Goal: Information Seeking & Learning: Understand process/instructions

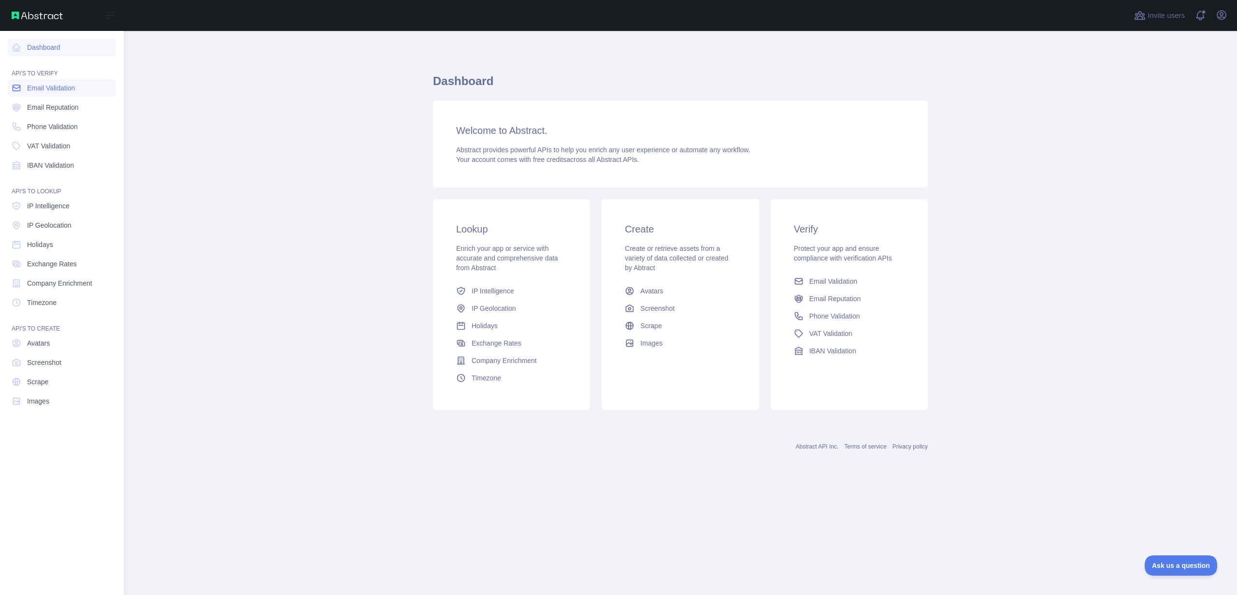
click at [76, 94] on link "Email Validation" at bounding box center [62, 87] width 108 height 17
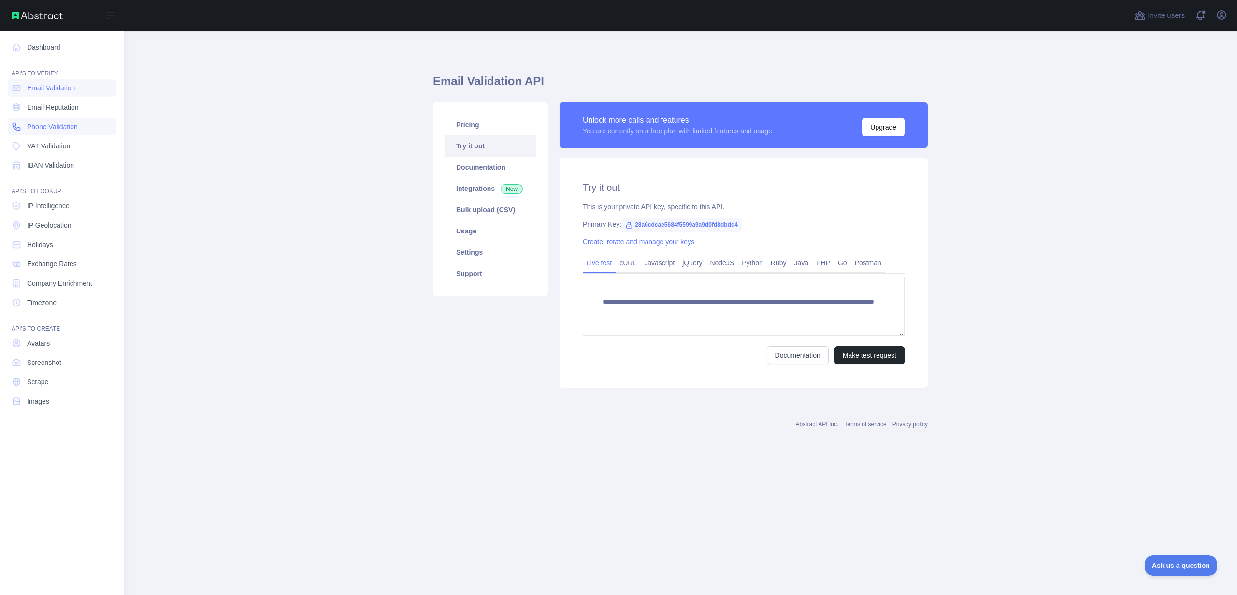
click at [73, 129] on span "Phone Validation" at bounding box center [52, 127] width 51 height 10
click at [55, 88] on span "Email Validation" at bounding box center [51, 88] width 48 height 10
click at [60, 129] on span "Phone Validation" at bounding box center [52, 127] width 51 height 10
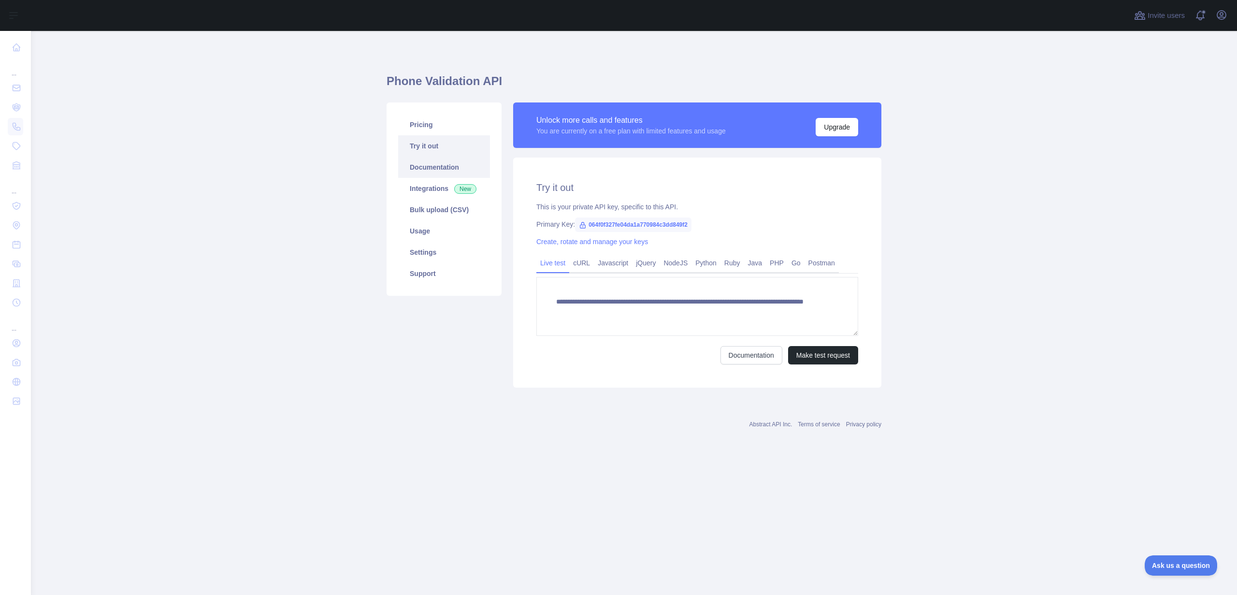
click at [432, 168] on link "Documentation" at bounding box center [444, 167] width 92 height 21
click at [676, 225] on span "064f0f327fe04da1a770984c3dd849f2" at bounding box center [633, 224] width 116 height 14
click at [653, 225] on span "064f0f327fe04da1a770984c3dd849f2" at bounding box center [633, 224] width 116 height 14
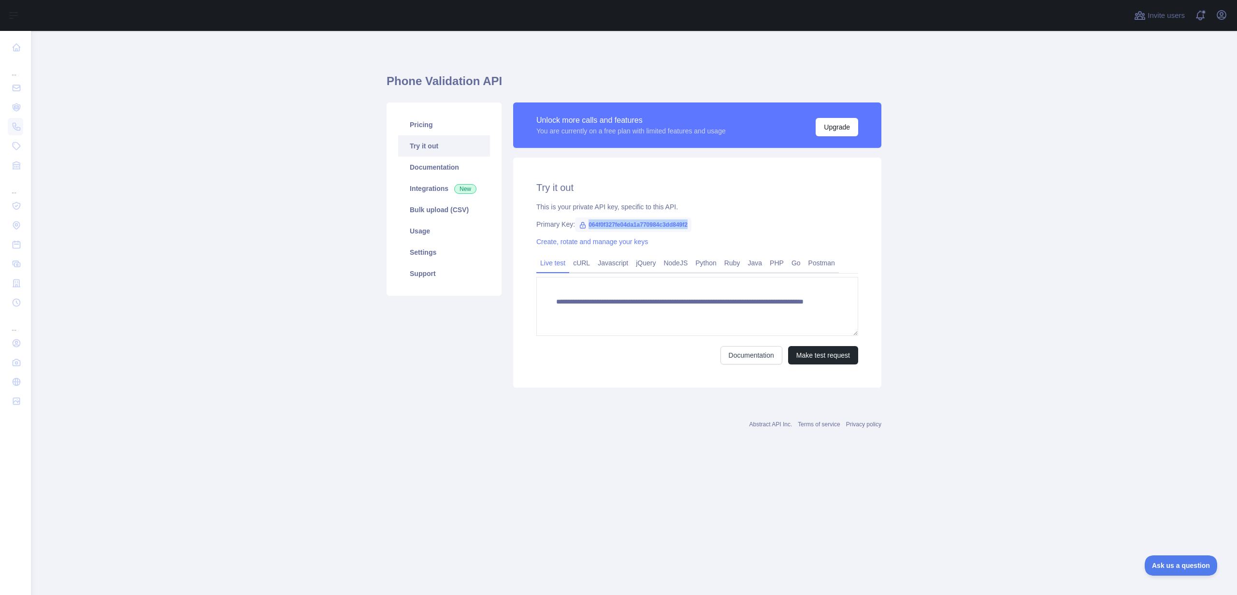
click at [653, 225] on span "064f0f327fe04da1a770984c3dd849f2" at bounding box center [633, 224] width 116 height 14
click at [663, 226] on span "064f0f327fe04da1a770984c3dd849f2" at bounding box center [633, 224] width 116 height 14
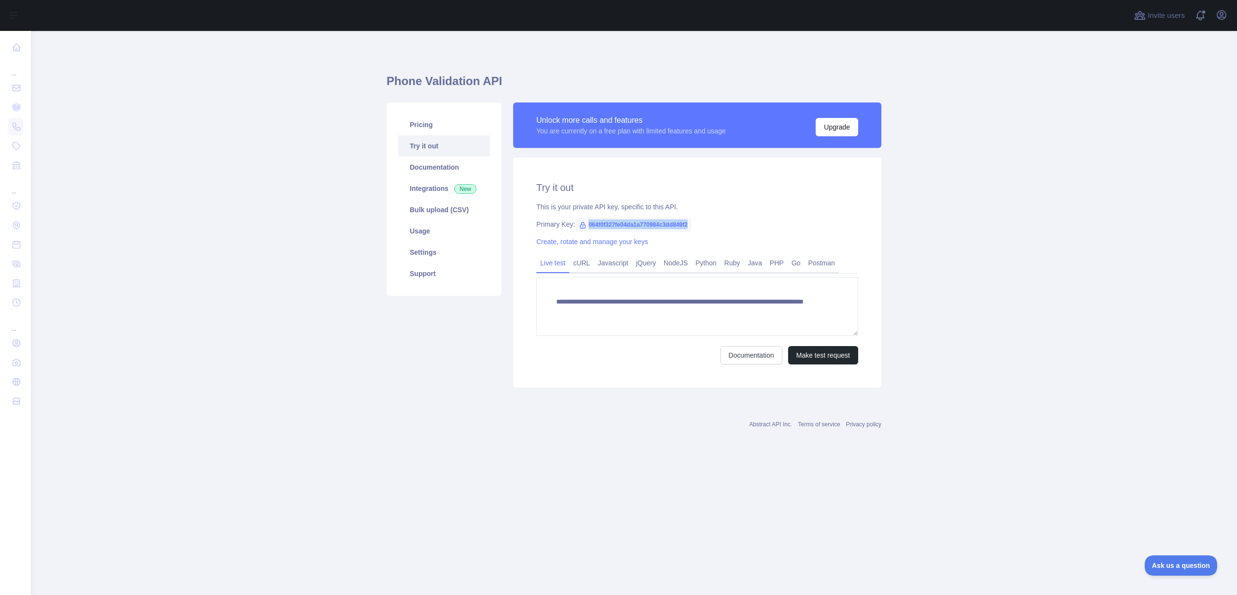
click at [663, 226] on span "064f0f327fe04da1a770984c3dd849f2" at bounding box center [633, 224] width 116 height 14
click at [674, 219] on span "064f0f327fe04da1a770984c3dd849f2" at bounding box center [633, 224] width 116 height 14
click at [673, 225] on span "064f0f327fe04da1a770984c3dd849f2" at bounding box center [633, 224] width 116 height 14
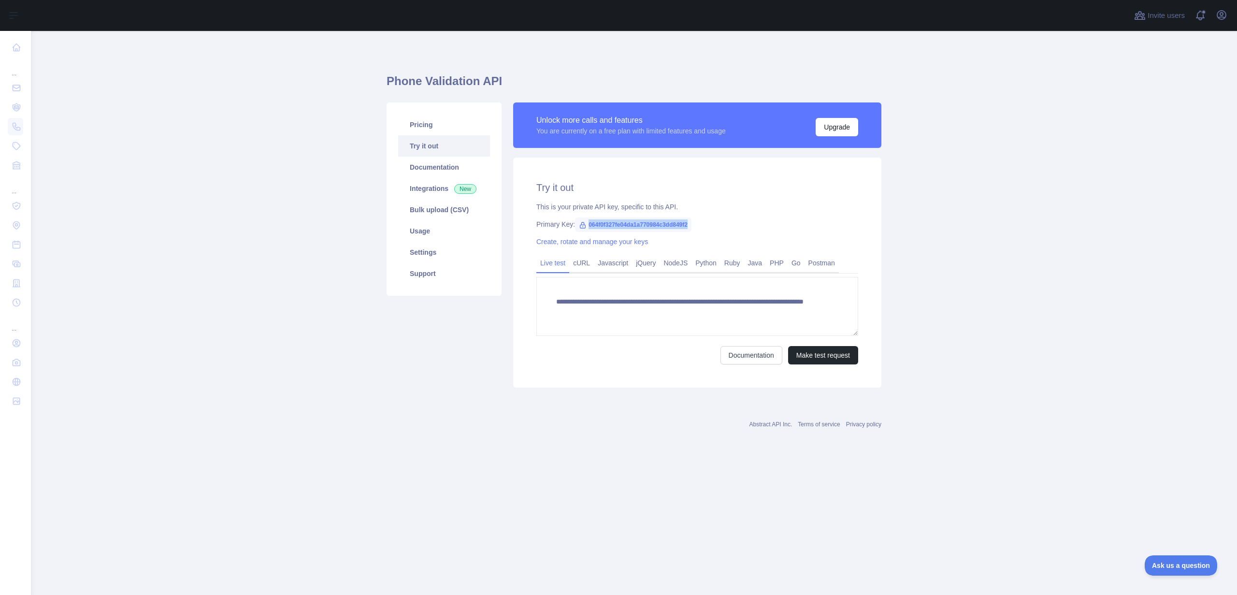
click at [673, 225] on span "064f0f327fe04da1a770984c3dd849f2" at bounding box center [633, 224] width 116 height 14
copy span "064f0f327fe04da1a770984c3dd849f2"
